Goal: Check status: Check status

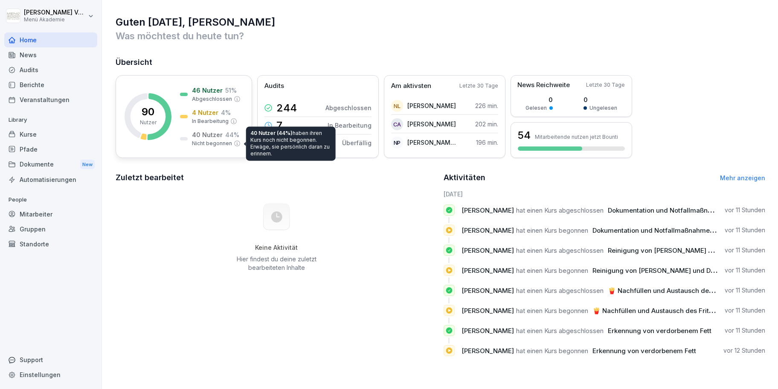
click at [187, 142] on div "40 Nutzer 44 % Nicht begonnen" at bounding box center [210, 138] width 61 height 17
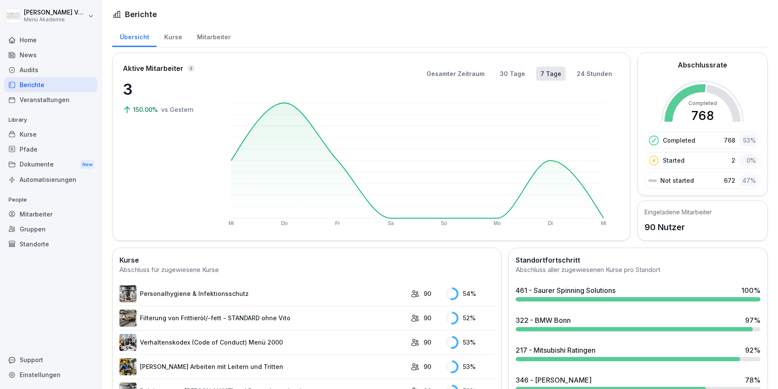
scroll to position [340, 0]
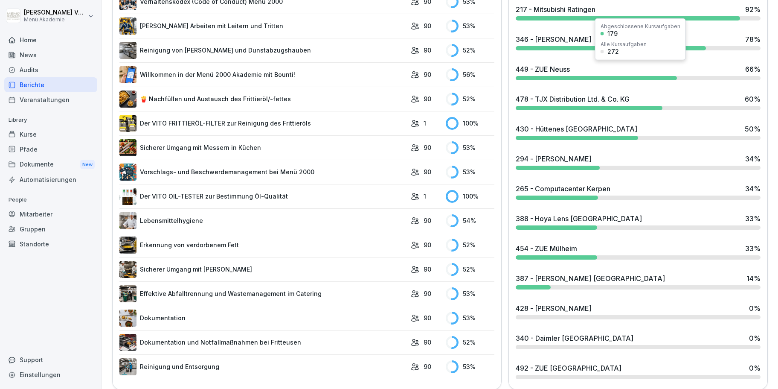
click at [572, 75] on div "449 - ZUE Neuss 66 %" at bounding box center [638, 72] width 252 height 23
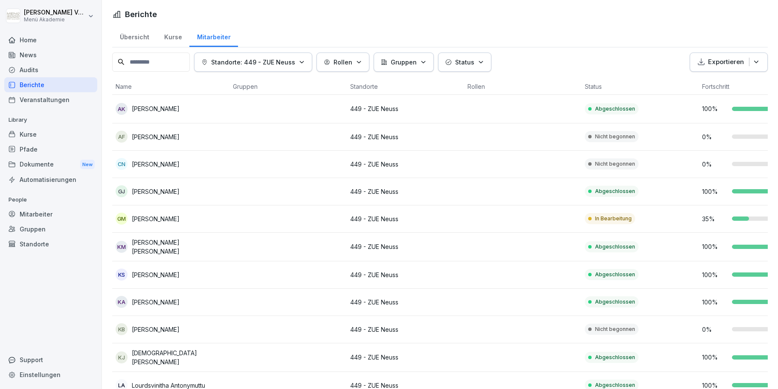
scroll to position [178, 0]
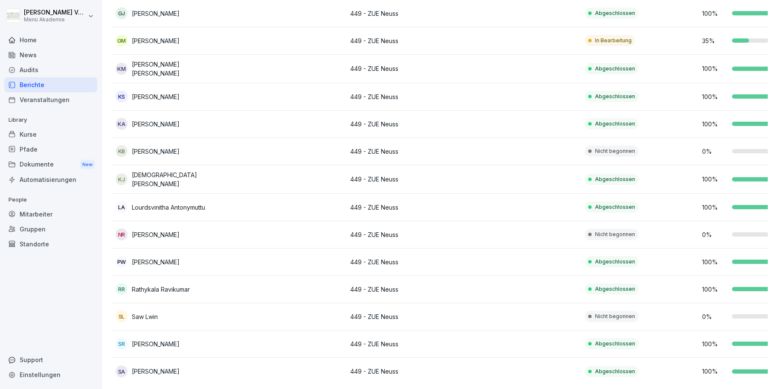
click at [192, 203] on p "Lourdsvinitha Antonymuttu" at bounding box center [168, 207] width 73 height 9
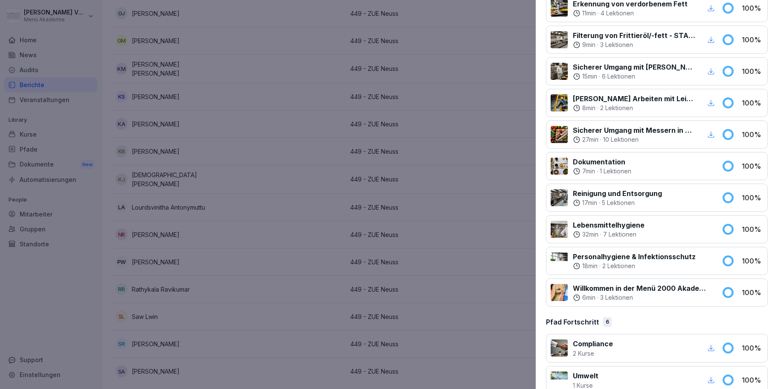
scroll to position [485, 0]
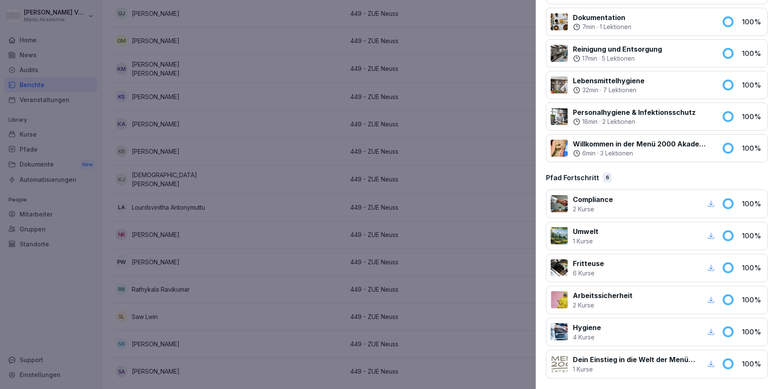
click at [713, 300] on icon "button" at bounding box center [711, 300] width 8 height 8
click at [709, 332] on icon "button" at bounding box center [711, 332] width 8 height 8
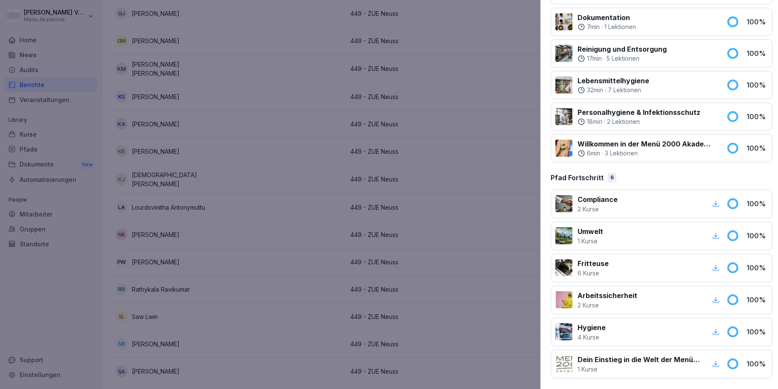
click at [267, 231] on div at bounding box center [389, 194] width 778 height 389
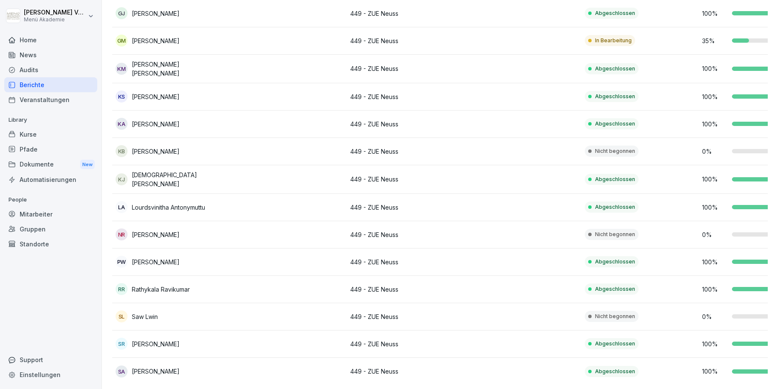
scroll to position [178, 0]
click at [157, 177] on p "[DEMOGRAPHIC_DATA][PERSON_NAME]" at bounding box center [179, 179] width 94 height 18
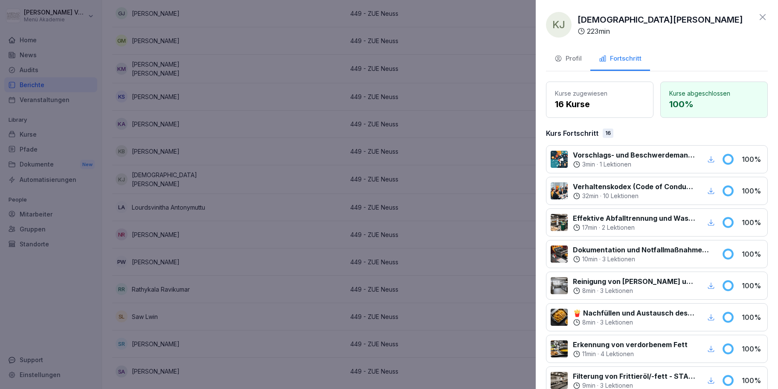
scroll to position [485, 0]
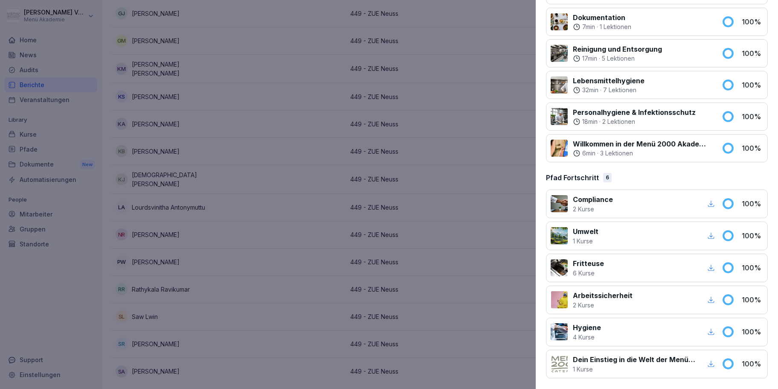
click at [713, 299] on icon "button" at bounding box center [711, 300] width 8 height 8
click at [712, 330] on icon "button" at bounding box center [711, 331] width 6 height 6
click at [191, 248] on div at bounding box center [389, 194] width 778 height 389
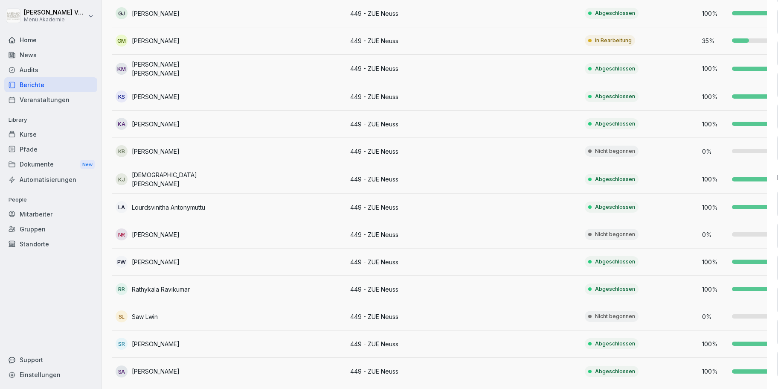
scroll to position [178, 0]
click at [157, 120] on p "[PERSON_NAME]" at bounding box center [156, 123] width 48 height 9
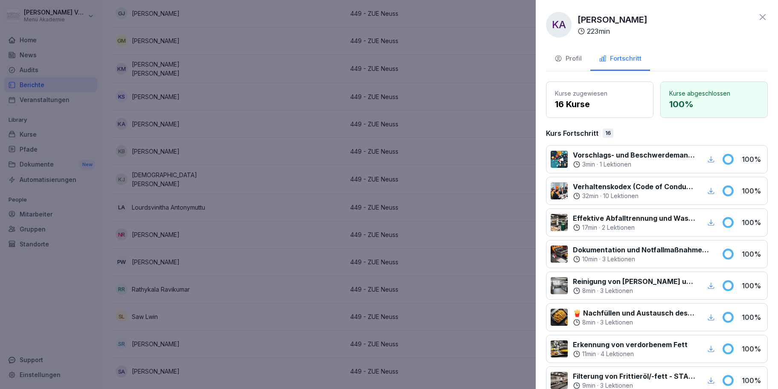
scroll to position [485, 0]
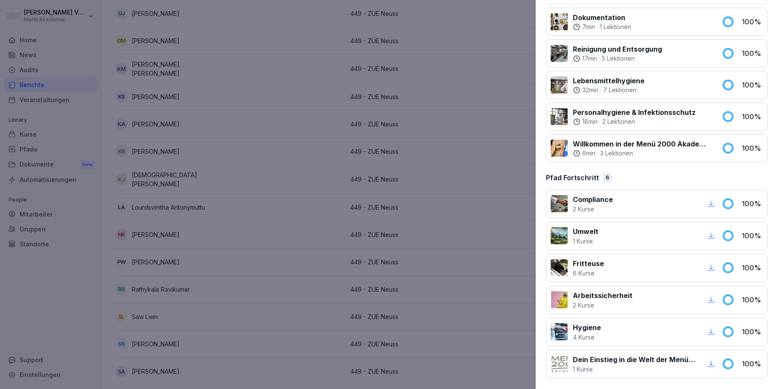
click at [710, 299] on icon "button" at bounding box center [711, 299] width 6 height 6
click at [712, 331] on icon "button" at bounding box center [711, 332] width 8 height 8
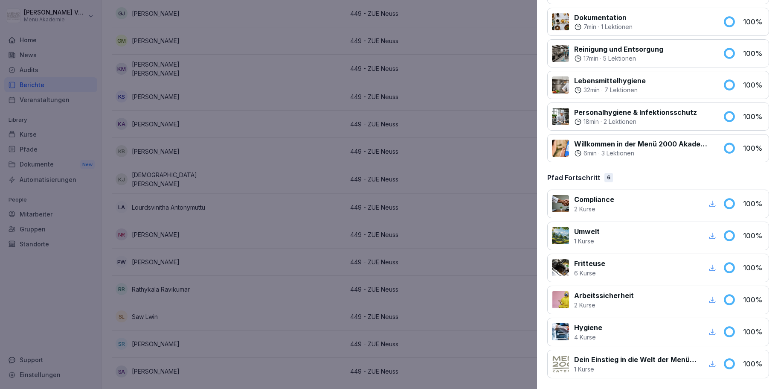
click at [207, 246] on div at bounding box center [389, 194] width 778 height 389
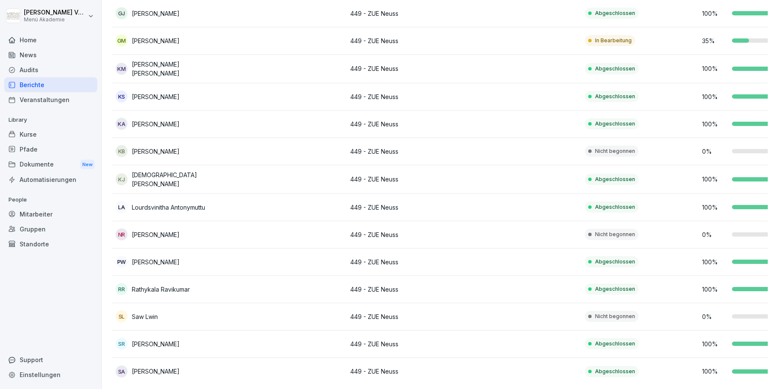
scroll to position [178, 0]
click at [160, 94] on p "[PERSON_NAME]" at bounding box center [156, 96] width 48 height 9
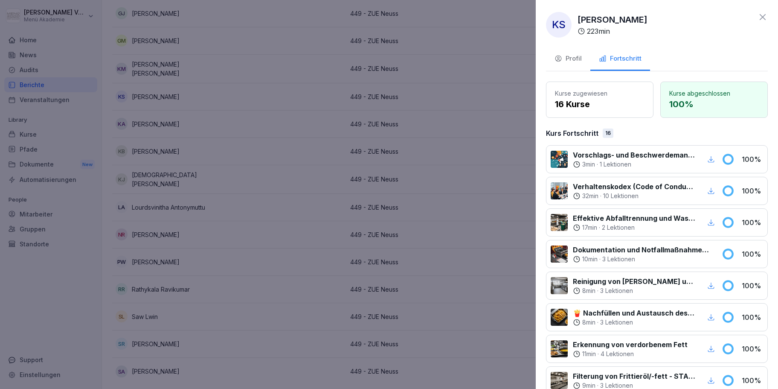
scroll to position [485, 0]
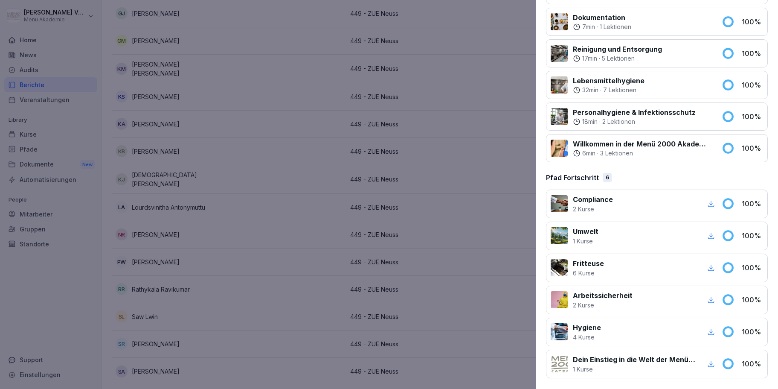
click at [715, 296] on icon "button" at bounding box center [711, 300] width 8 height 8
click at [708, 328] on icon "button" at bounding box center [711, 332] width 8 height 8
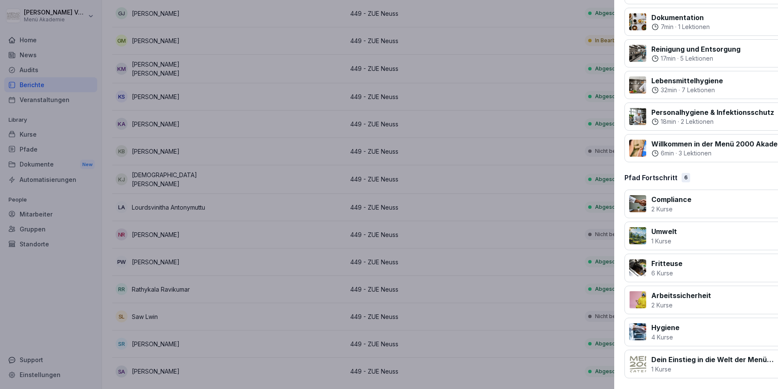
click at [226, 137] on div at bounding box center [389, 194] width 778 height 389
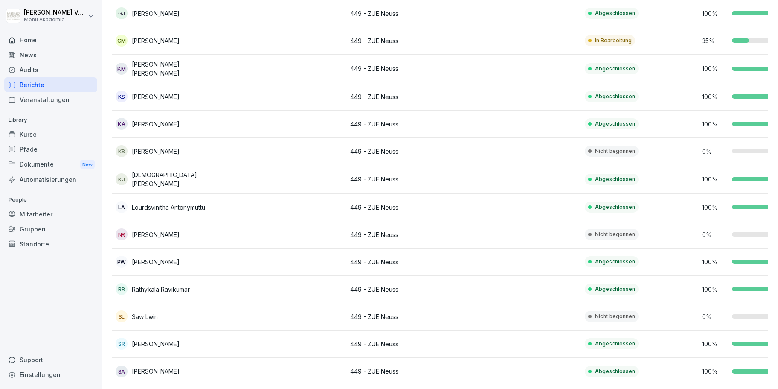
scroll to position [178, 0]
click at [167, 69] on p "[PERSON_NAME] [PERSON_NAME]" at bounding box center [179, 69] width 94 height 18
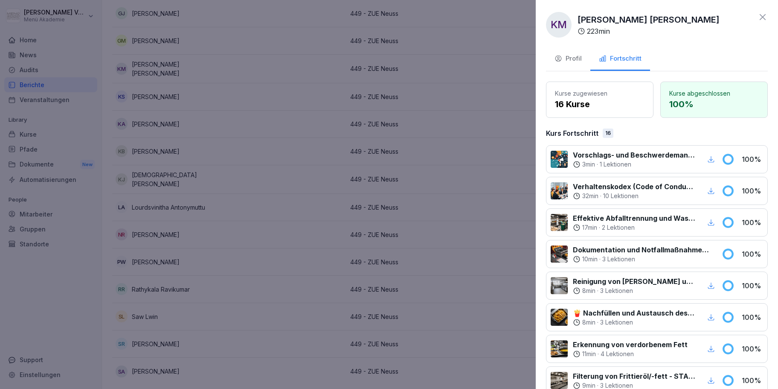
scroll to position [485, 0]
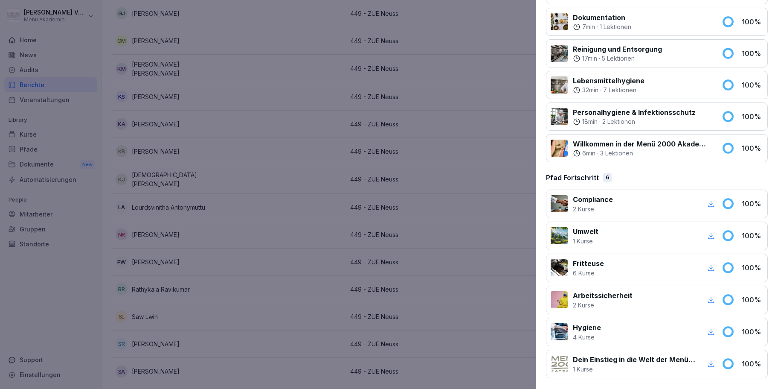
click at [709, 298] on icon "button" at bounding box center [711, 300] width 8 height 8
click at [713, 330] on icon "button" at bounding box center [711, 332] width 8 height 8
click at [263, 176] on div at bounding box center [389, 194] width 778 height 389
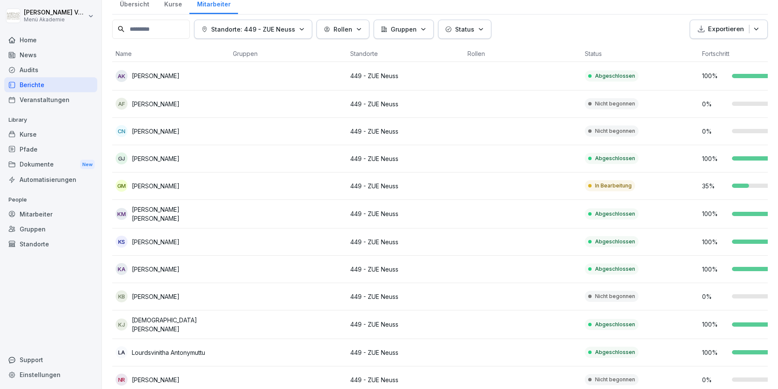
scroll to position [32, 0]
click at [162, 184] on p "[PERSON_NAME]" at bounding box center [156, 186] width 48 height 9
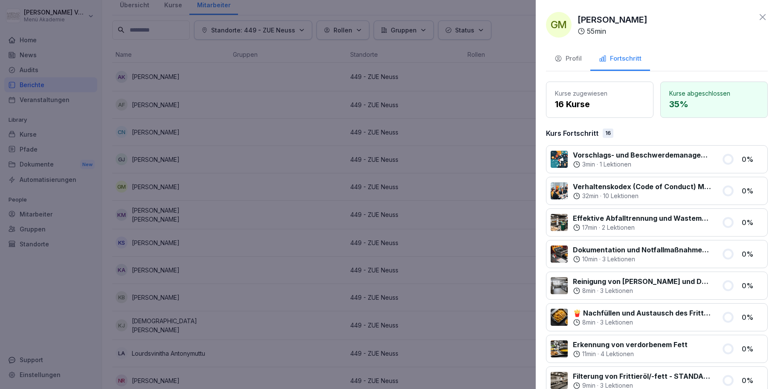
scroll to position [485, 0]
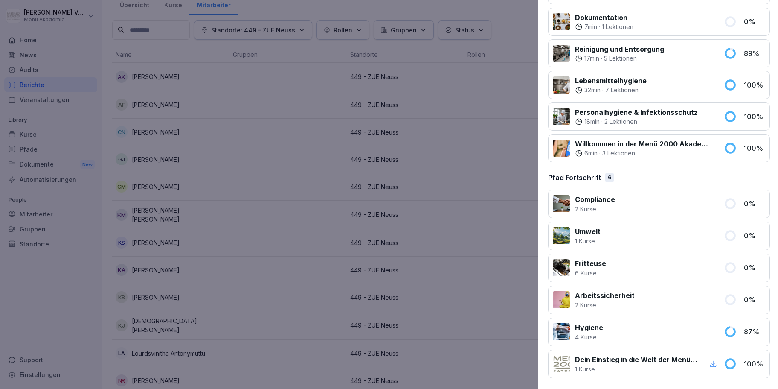
click at [180, 189] on div at bounding box center [389, 194] width 778 height 389
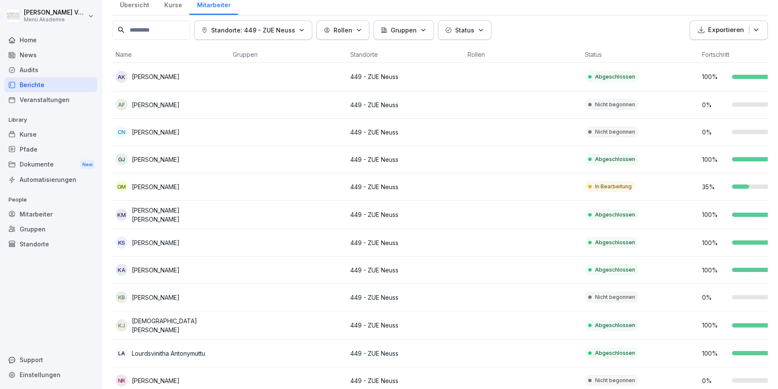
scroll to position [32, 0]
click at [161, 159] on p "[PERSON_NAME]" at bounding box center [156, 159] width 48 height 9
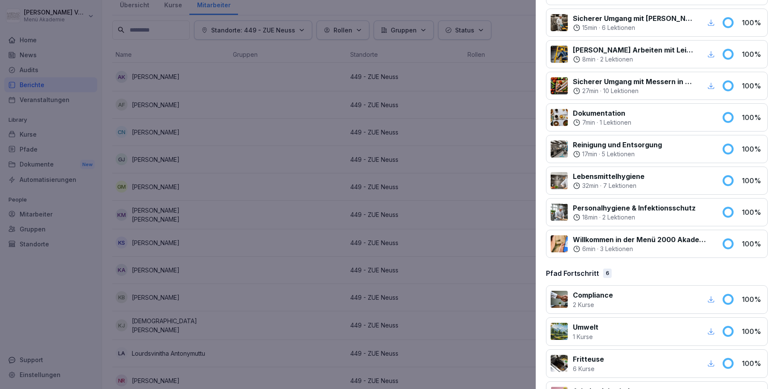
scroll to position [485, 0]
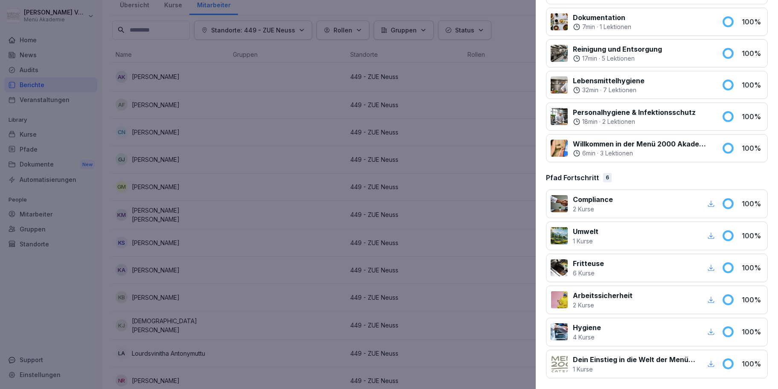
click at [714, 302] on icon "button" at bounding box center [711, 300] width 8 height 8
click at [713, 331] on icon "button" at bounding box center [711, 332] width 8 height 8
click at [212, 227] on div at bounding box center [389, 194] width 778 height 389
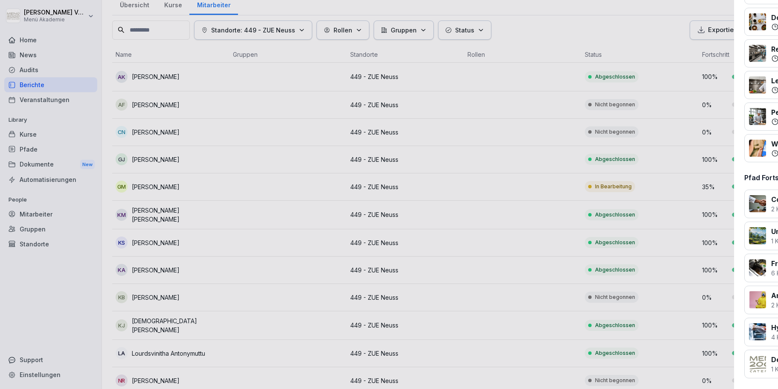
scroll to position [32, 0]
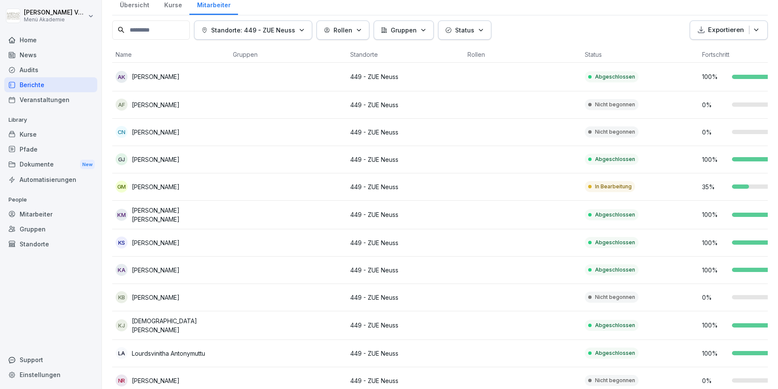
click at [166, 72] on p "[PERSON_NAME]" at bounding box center [156, 76] width 48 height 9
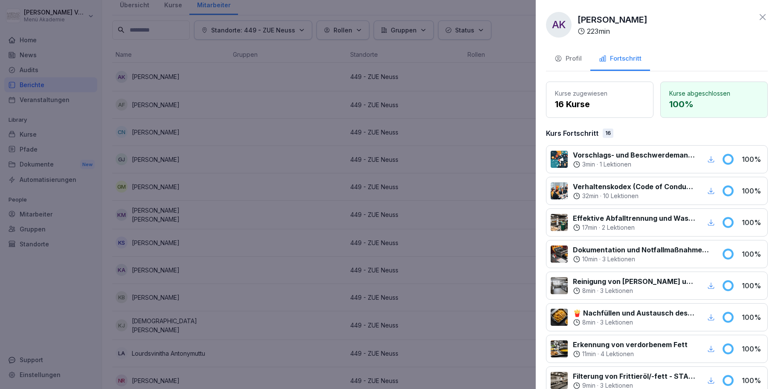
scroll to position [485, 0]
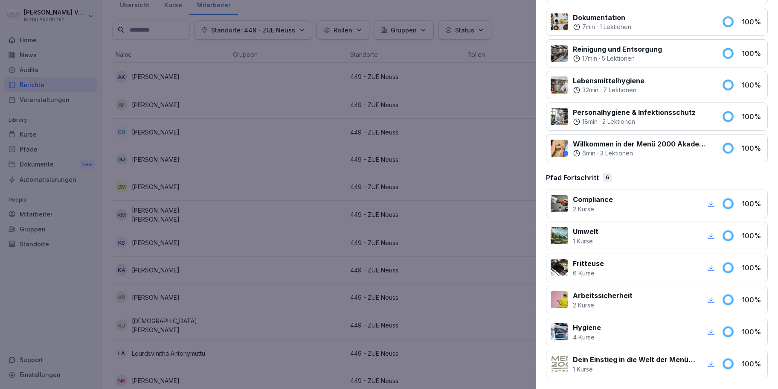
click at [709, 299] on icon "button" at bounding box center [711, 300] width 8 height 8
click at [711, 333] on icon "button" at bounding box center [711, 332] width 8 height 8
